Goal: Task Accomplishment & Management: Complete application form

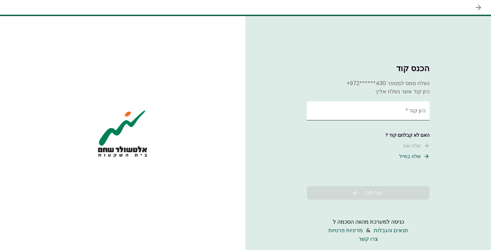
click at [360, 111] on input "הזן קוד   *" at bounding box center [368, 110] width 123 height 19
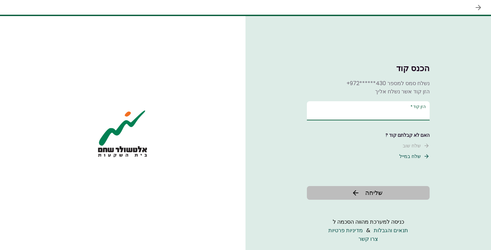
type input "******"
click at [372, 192] on span "שליחה" at bounding box center [374, 192] width 17 height 9
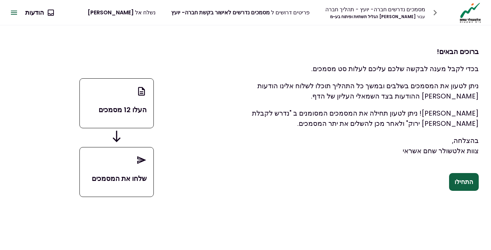
click at [461, 183] on button "התחילו" at bounding box center [465, 182] width 30 height 18
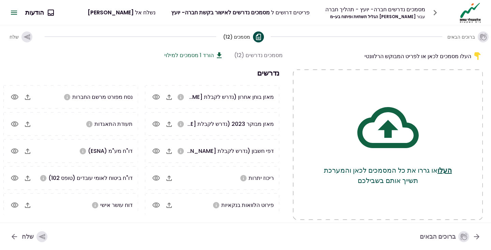
click at [219, 100] on div "מאזן בוחן אחרון (נדרש לקבלת [PERSON_NAME] ירוק)" at bounding box center [230, 96] width 88 height 9
click at [170, 125] on icon "button" at bounding box center [169, 124] width 8 height 8
click at [29, 122] on icon "button" at bounding box center [27, 123] width 5 height 5
click at [31, 203] on icon "button" at bounding box center [28, 205] width 8 height 8
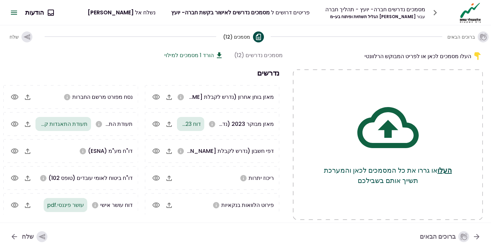
click at [168, 176] on icon "button" at bounding box center [169, 178] width 8 height 8
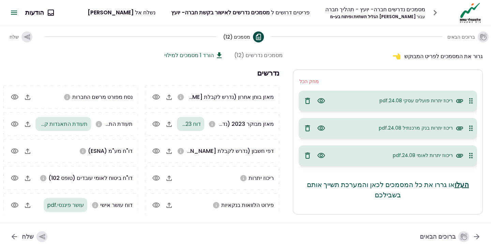
click at [169, 206] on icon "button" at bounding box center [169, 204] width 5 height 5
click at [465, 184] on button "העלו" at bounding box center [462, 183] width 14 height 10
click at [395, 193] on p "העלו או גררו את כל המסמכים לכאן והמערכת תשייך אותם בשבילכם" at bounding box center [388, 188] width 179 height 20
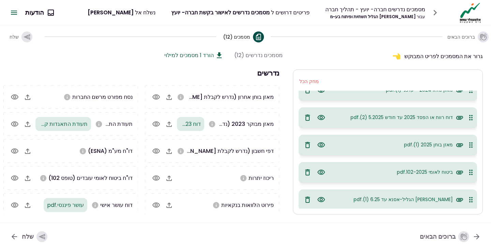
scroll to position [165, 0]
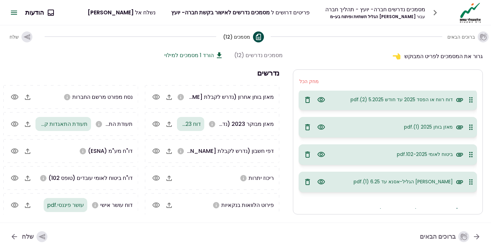
click at [22, 235] on button "שלח" at bounding box center [29, 236] width 48 height 18
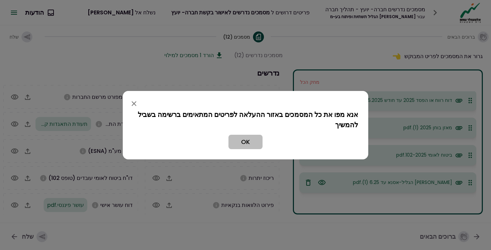
click at [244, 141] on button "OK" at bounding box center [246, 141] width 34 height 14
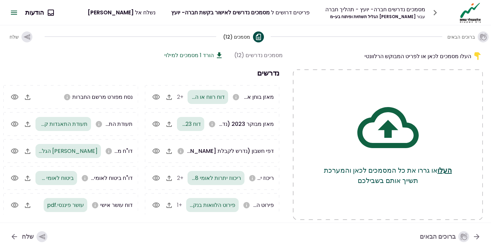
scroll to position [29, 0]
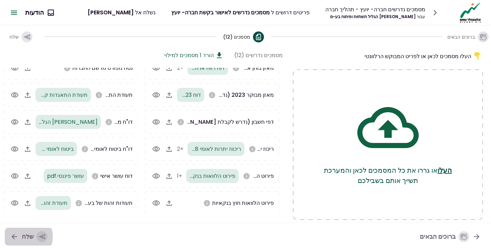
click at [25, 236] on div "שלח" at bounding box center [35, 236] width 26 height 11
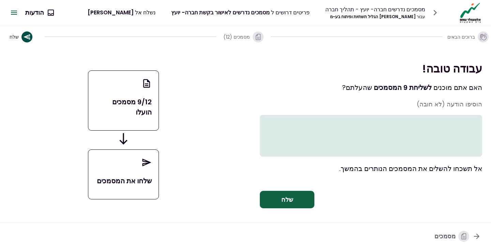
click at [292, 208] on button "שלח" at bounding box center [287, 199] width 55 height 18
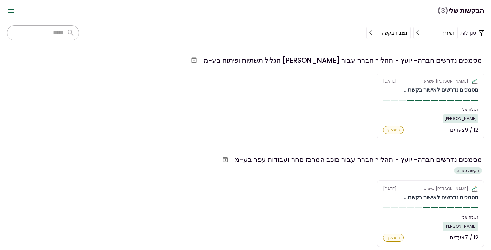
click at [298, 108] on div "אלטשולר שחם אשראי [DATE] מסמכים נדרשים לאישור בקשת... נשלח אל: [PERSON_NAME] 12…" at bounding box center [246, 105] width 478 height 67
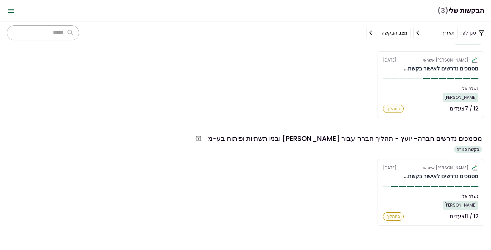
scroll to position [179, 0]
click at [309, 167] on div "אלטשולר שחם אשראי [DATE] מסמכים נדרשים לאישור בקשת... נשלח אל: [PERSON_NAME] 12…" at bounding box center [246, 192] width 478 height 67
click at [329, 99] on div "אלטשולר שחם אשראי [DATE] מסמכים נדרשים לאישור בקשת... נשלח אל: [PERSON_NAME] 12…" at bounding box center [246, 84] width 478 height 67
